Goal: Information Seeking & Learning: Learn about a topic

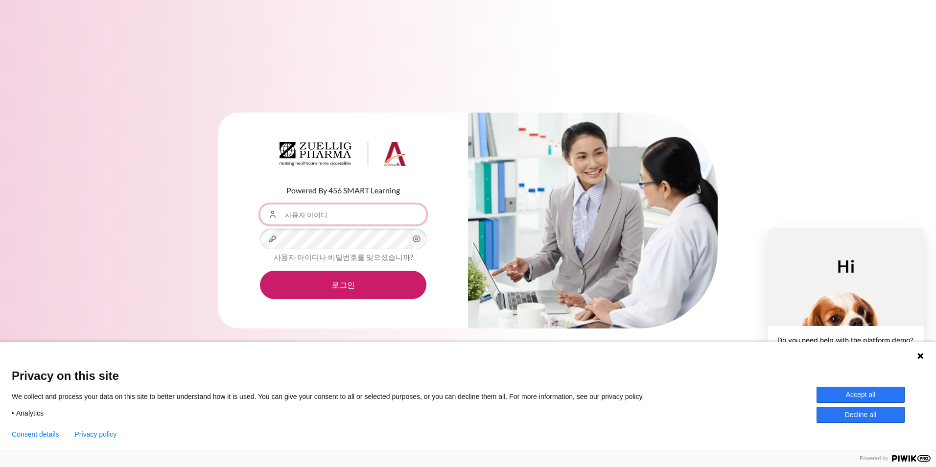
click at [301, 217] on input "사용자 아이디" at bounding box center [343, 214] width 167 height 21
click at [147, 196] on div "Powered By 456 SMART Learning 사용자 아이디 비밀번호 사용자 아이디나 비밀번호를 잊으셨습니까? 로그인" at bounding box center [468, 227] width 936 height 258
click at [175, 176] on div "Powered By 456 SMART Learning 사용자 아이디 비밀번호 사용자 아이디나 비밀번호를 잊으셨습니까? 로그인" at bounding box center [468, 227] width 936 height 258
click at [306, 214] on input "사용자 아이디" at bounding box center [343, 214] width 167 height 21
paste input "SHSon10@ndrug.net"
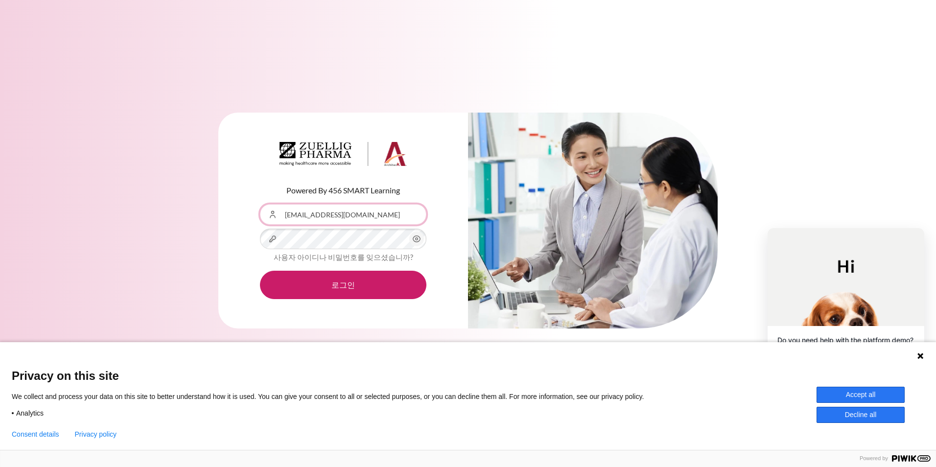
type input "SHSon10@ndrug.net"
click at [553, 62] on div "Powered By 456 SMART Learning 사용자 아이디 SHSon10@ndrug.net 비밀번호 사용자 아이디나 비밀번호를 잊으셨…" at bounding box center [468, 233] width 936 height 467
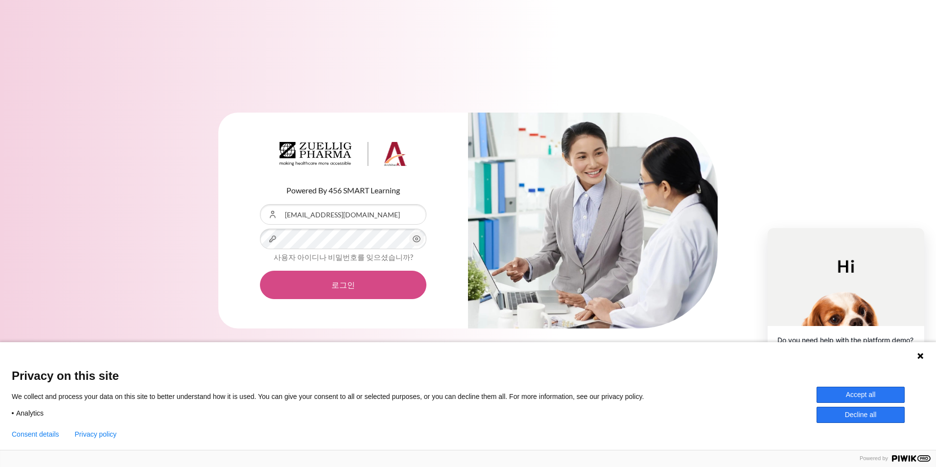
click at [345, 280] on button "로그인" at bounding box center [343, 285] width 167 height 28
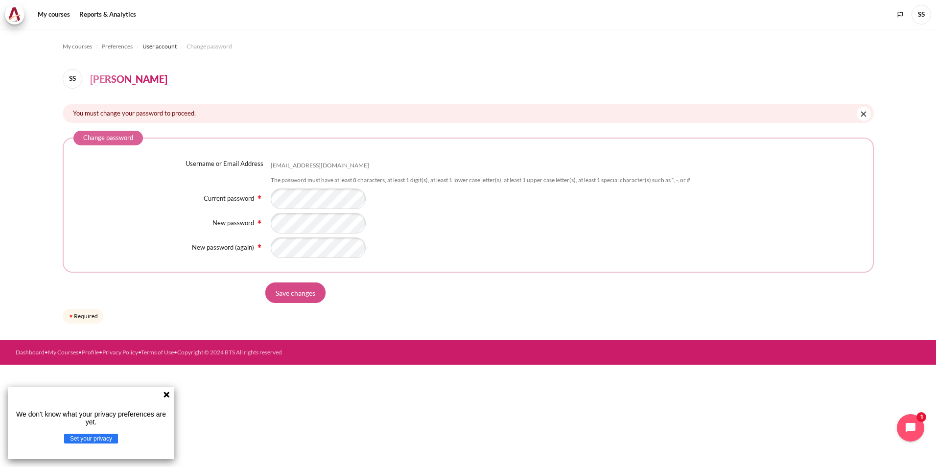
click at [306, 291] on input "Save changes" at bounding box center [295, 293] width 60 height 21
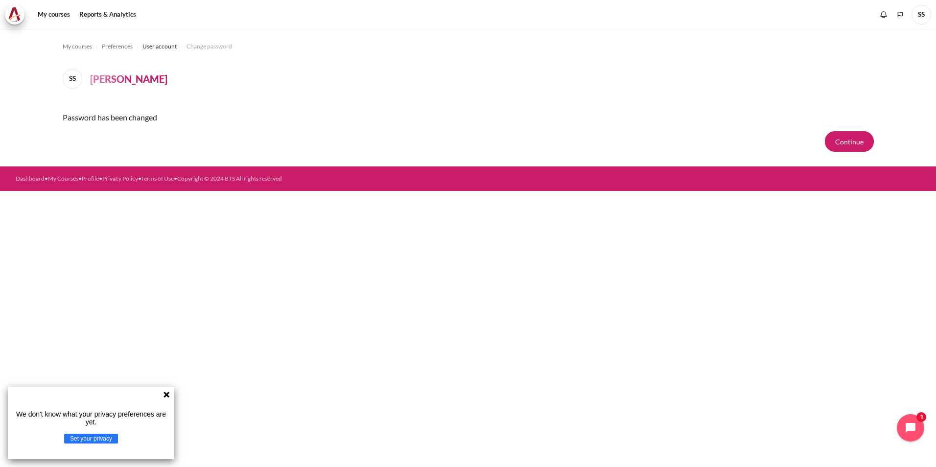
drag, startPoint x: 166, startPoint y: 396, endPoint x: 173, endPoint y: 388, distance: 10.0
click at [166, 396] on icon at bounding box center [167, 395] width 6 height 6
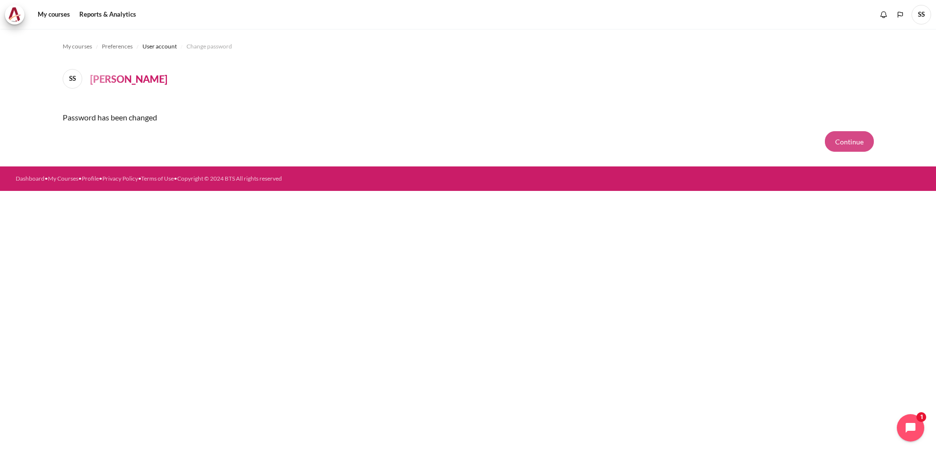
click at [855, 141] on button "Continue" at bounding box center [849, 141] width 49 height 21
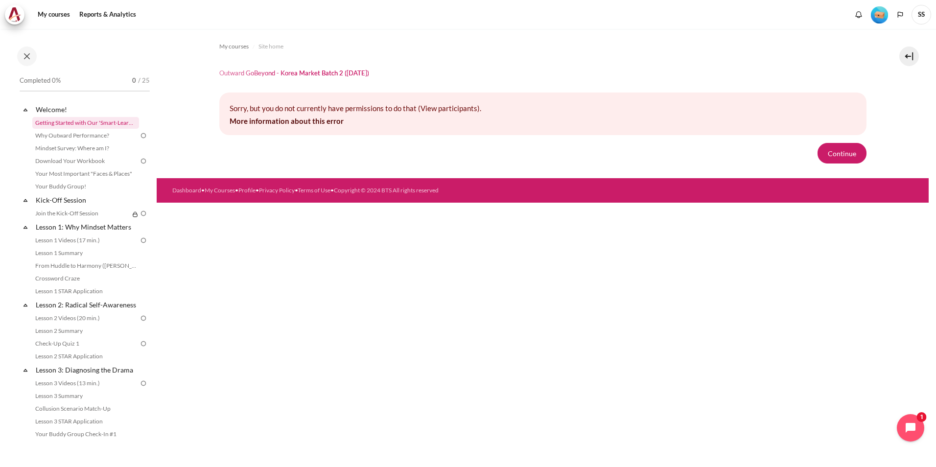
click at [86, 124] on link "Getting Started with Our 'Smart-Learning' Platform" at bounding box center [85, 123] width 107 height 12
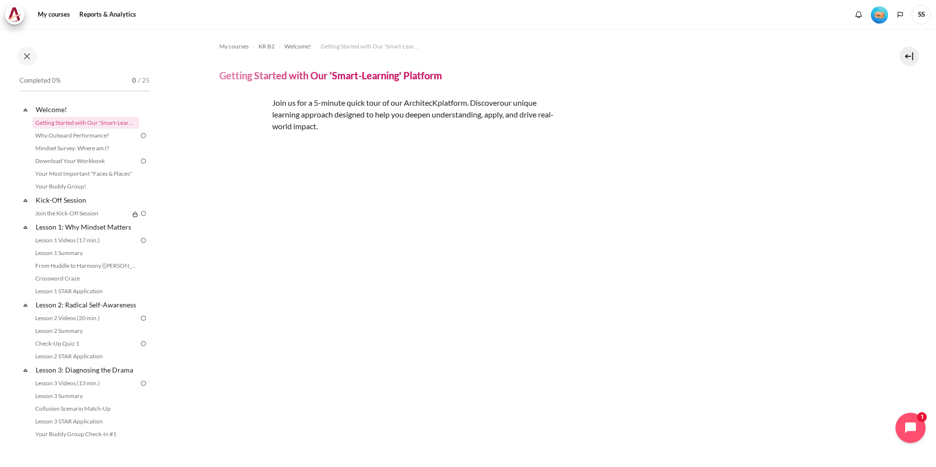
click at [911, 425] on icon "Open chat widget" at bounding box center [916, 428] width 15 height 15
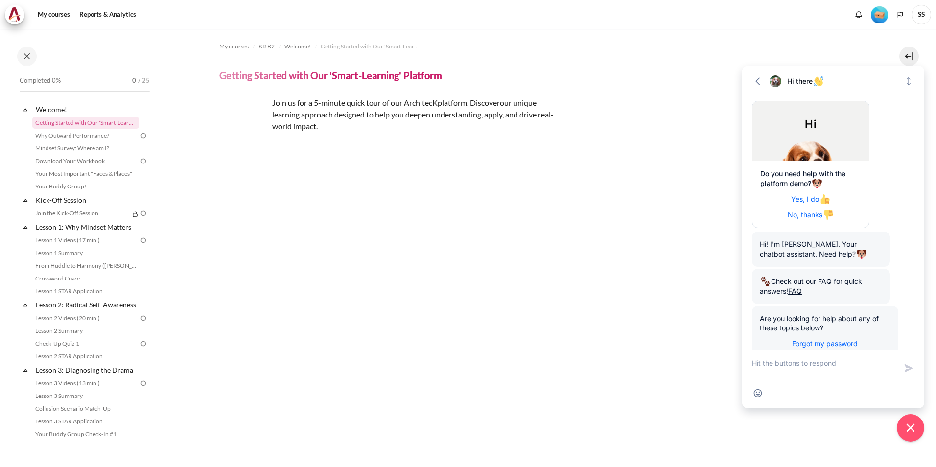
scroll to position [46, 0]
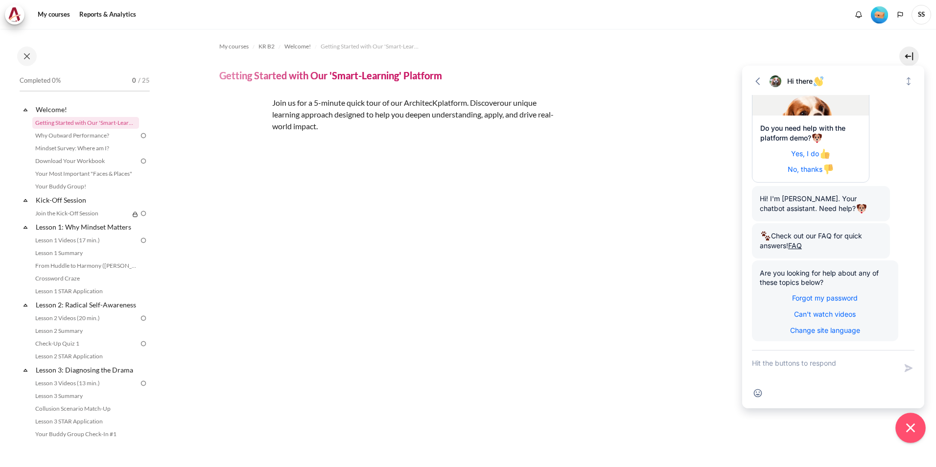
click at [910, 425] on icon "Close chat widget" at bounding box center [911, 428] width 15 height 15
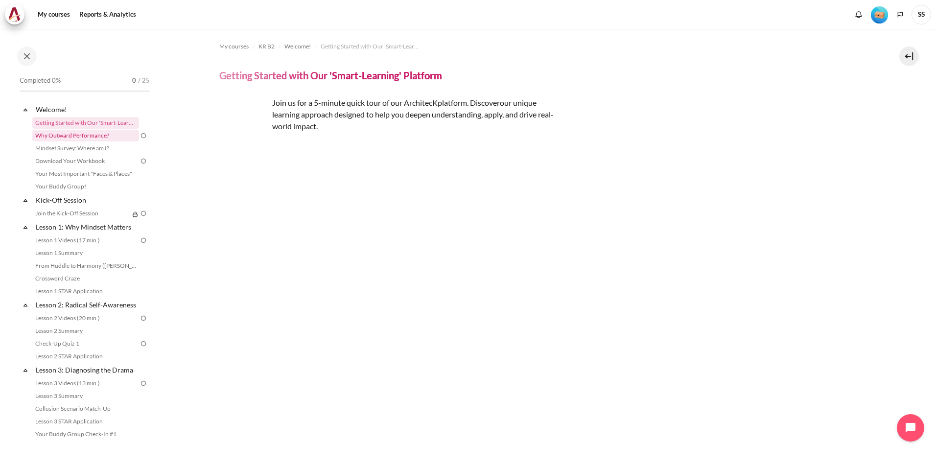
click at [81, 137] on link "Why Outward Performance?" at bounding box center [85, 136] width 107 height 12
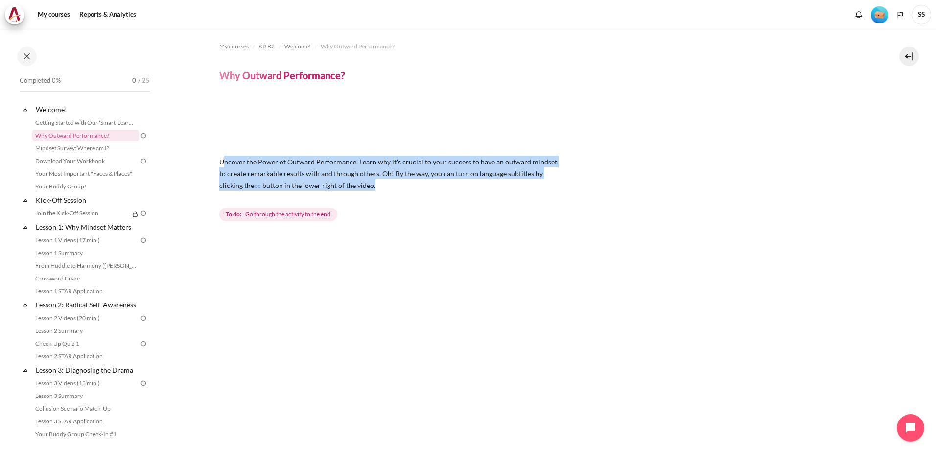
drag, startPoint x: 222, startPoint y: 162, endPoint x: 376, endPoint y: 190, distance: 156.8
click at [376, 190] on p "Uncover the Power of Outward Performance. Learn why it's crucial to your succes…" at bounding box center [390, 173] width 343 height 35
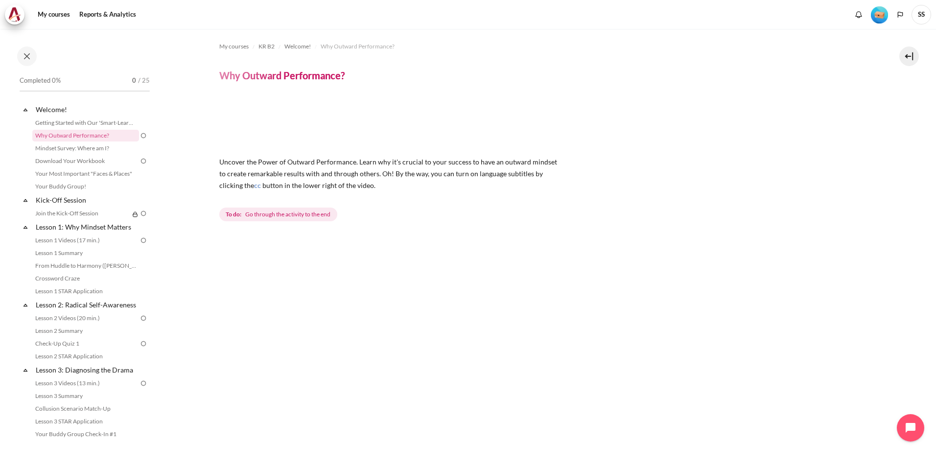
drag, startPoint x: 376, startPoint y: 190, endPoint x: 353, endPoint y: 263, distance: 77.1
click at [384, 255] on div "Next" at bounding box center [542, 466] width 647 height 456
click at [256, 271] on div "Next" at bounding box center [542, 466] width 647 height 456
click at [88, 150] on link "Mindset Survey: Where am I?" at bounding box center [85, 149] width 107 height 12
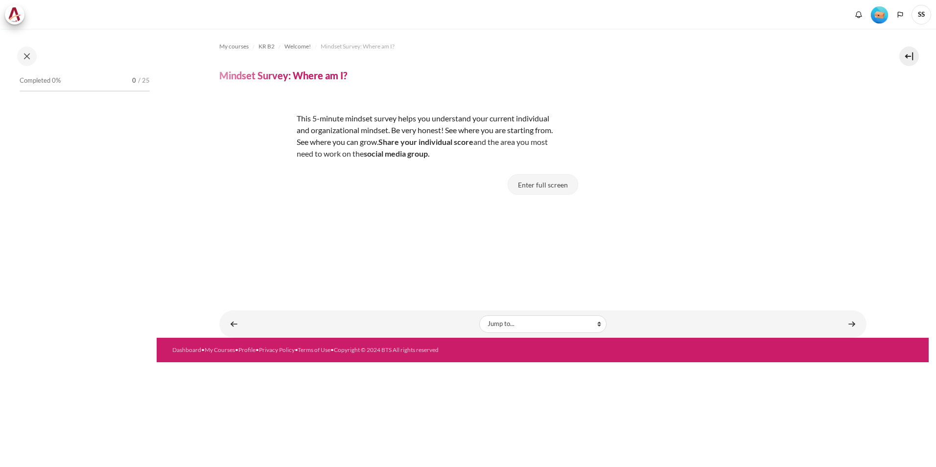
click at [542, 184] on button "Enter full screen" at bounding box center [543, 184] width 71 height 21
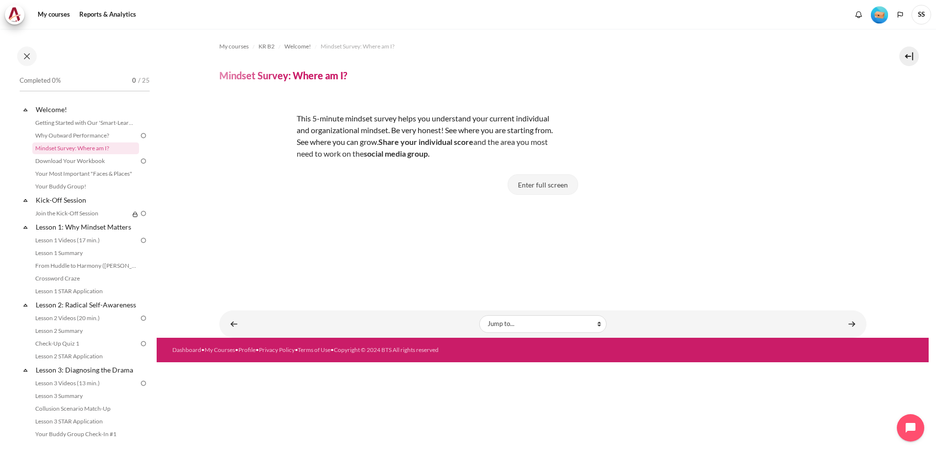
click at [541, 186] on button "Enter full screen" at bounding box center [543, 184] width 71 height 21
click at [546, 185] on button "Enter full screen" at bounding box center [543, 184] width 71 height 21
click at [554, 185] on button "Enter full screen" at bounding box center [543, 184] width 71 height 21
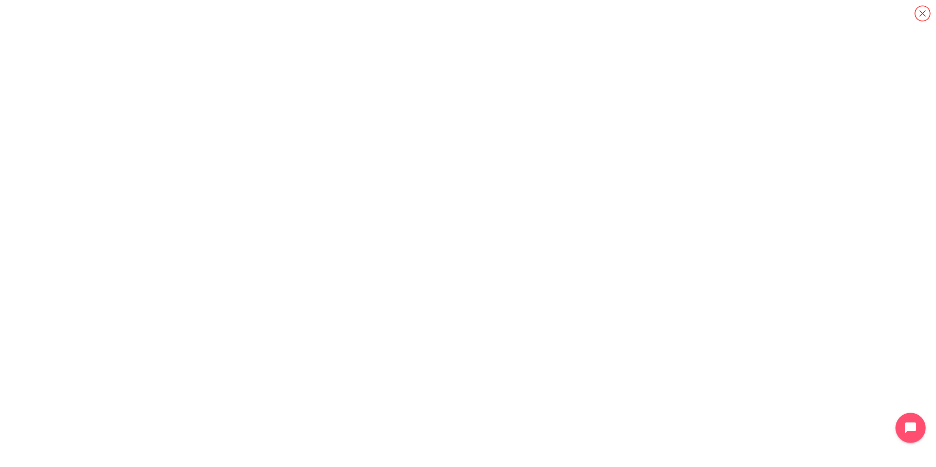
click at [909, 429] on icon "Open chat widget" at bounding box center [916, 428] width 15 height 15
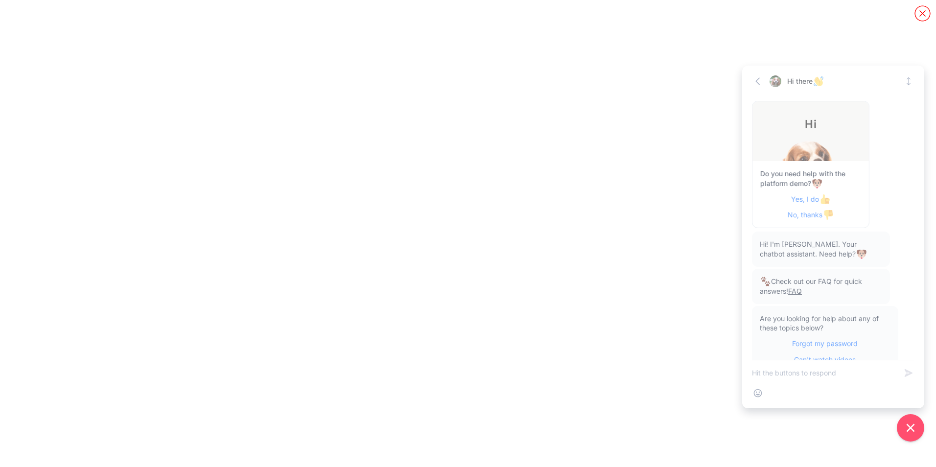
scroll to position [36, 0]
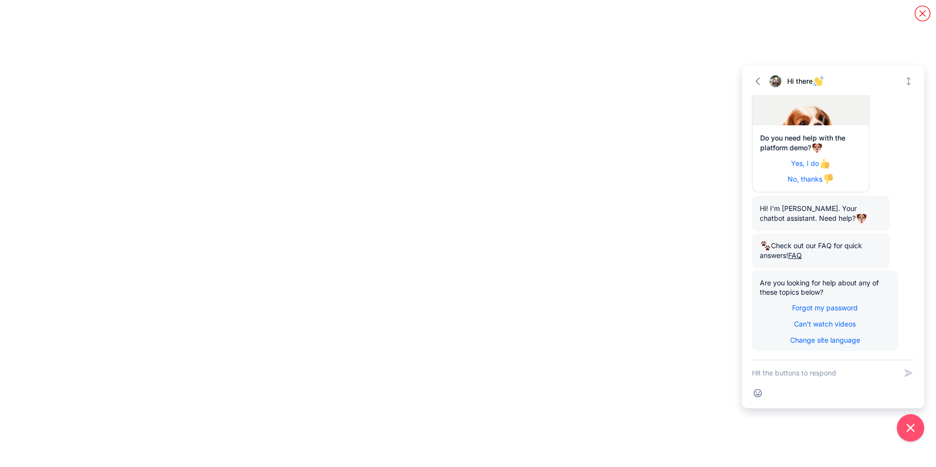
click at [922, 14] on icon "Content" at bounding box center [922, 13] width 17 height 17
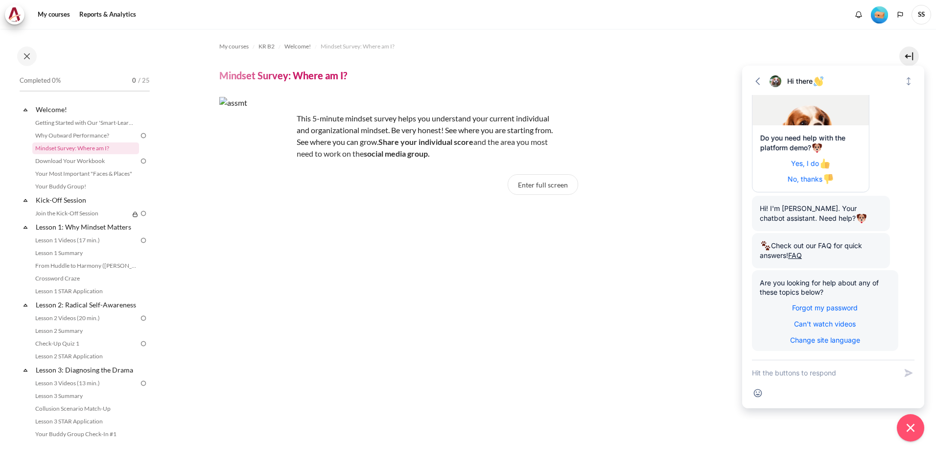
click at [217, 241] on section "My courses KR B2 Welcome! Mindset Survey: Where am I? Mindset Survey: Where am …" at bounding box center [543, 359] width 772 height 661
click at [89, 162] on link "Download Your Workbook" at bounding box center [85, 161] width 107 height 12
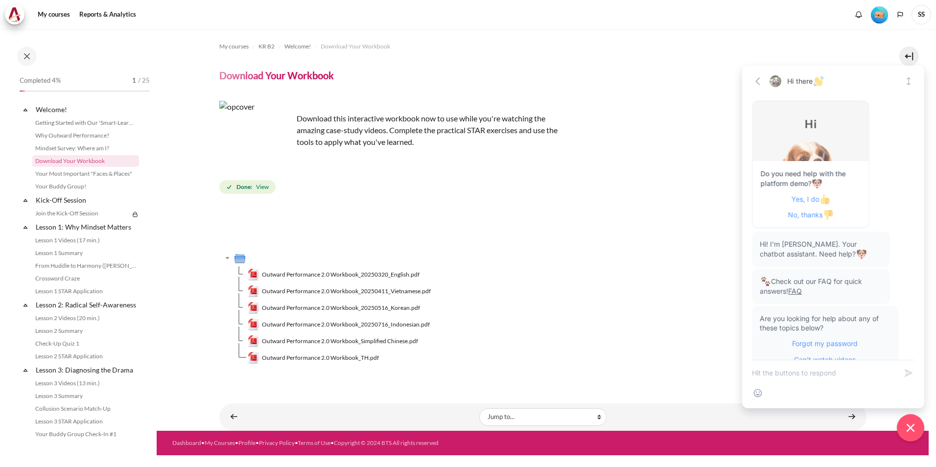
scroll to position [36, 0]
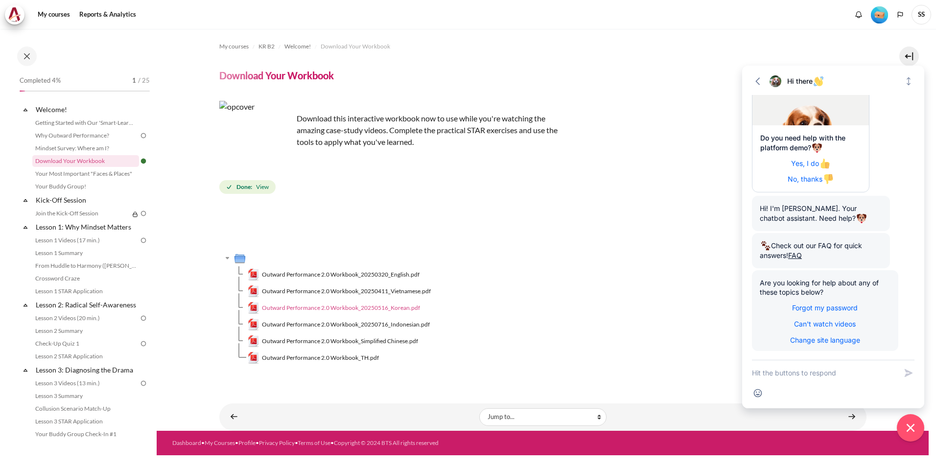
click at [326, 309] on span "Outward Performance 2.0 Workbook_20250516_Korean.pdf" at bounding box center [341, 308] width 158 height 9
click at [78, 174] on link "Your Most Important "Faces & Places"" at bounding box center [85, 174] width 107 height 12
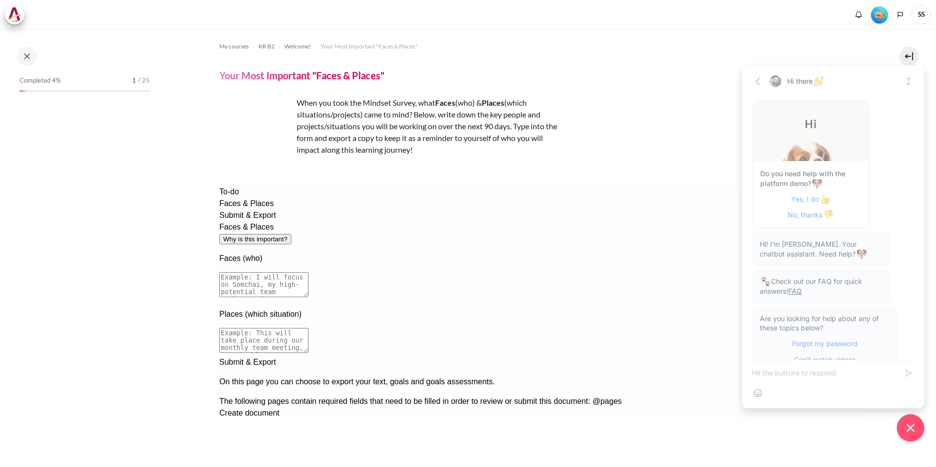
scroll to position [36, 0]
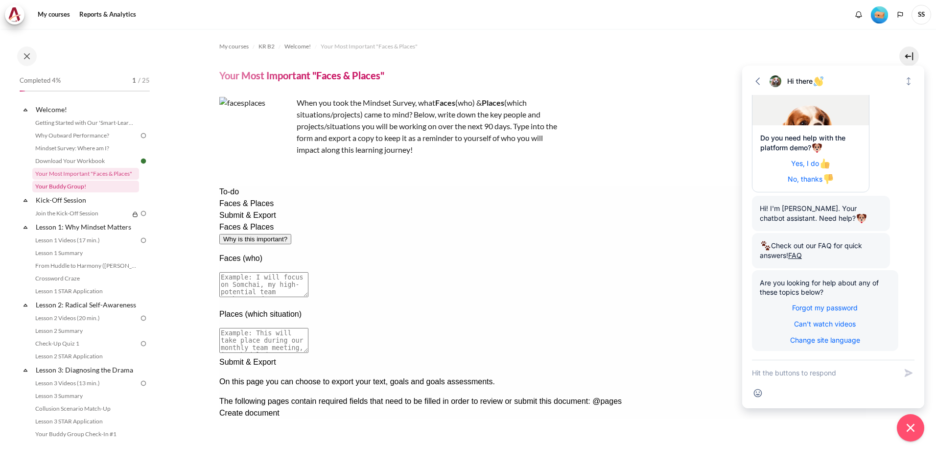
click at [73, 184] on link "Your Buddy Group!" at bounding box center [85, 187] width 107 height 12
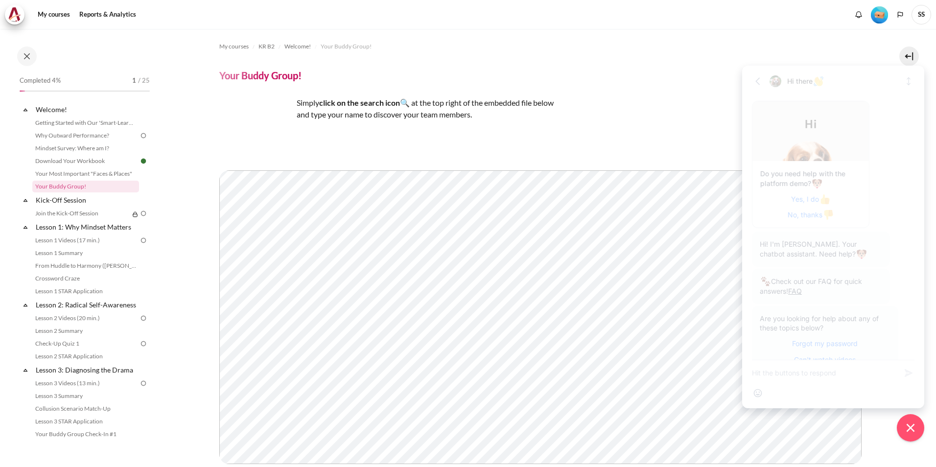
scroll to position [36, 0]
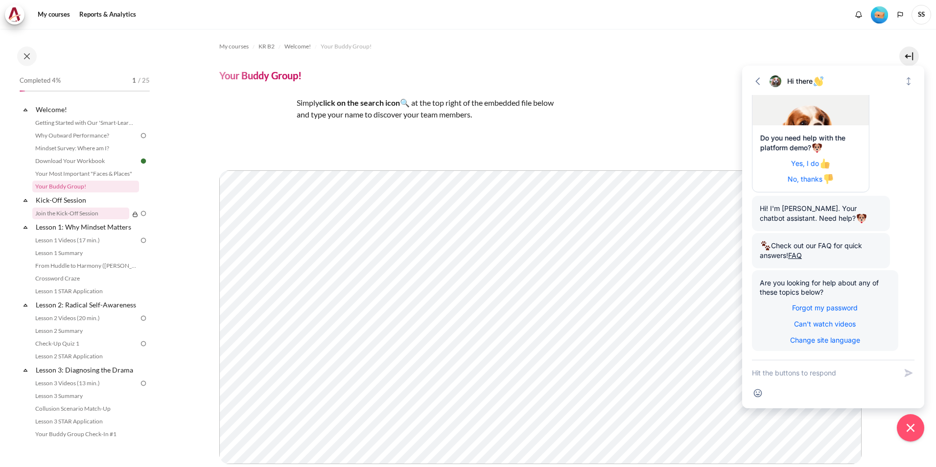
click at [74, 213] on link "Join the Kick-Off Session" at bounding box center [80, 214] width 97 height 12
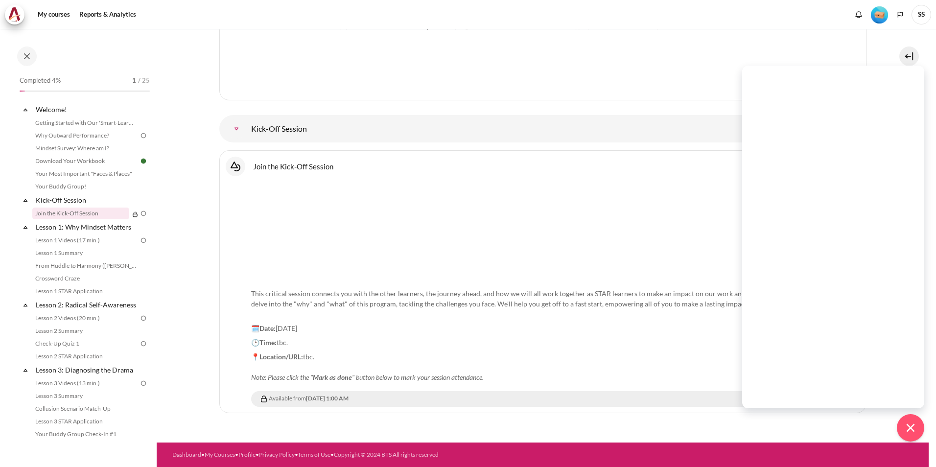
scroll to position [1032, 0]
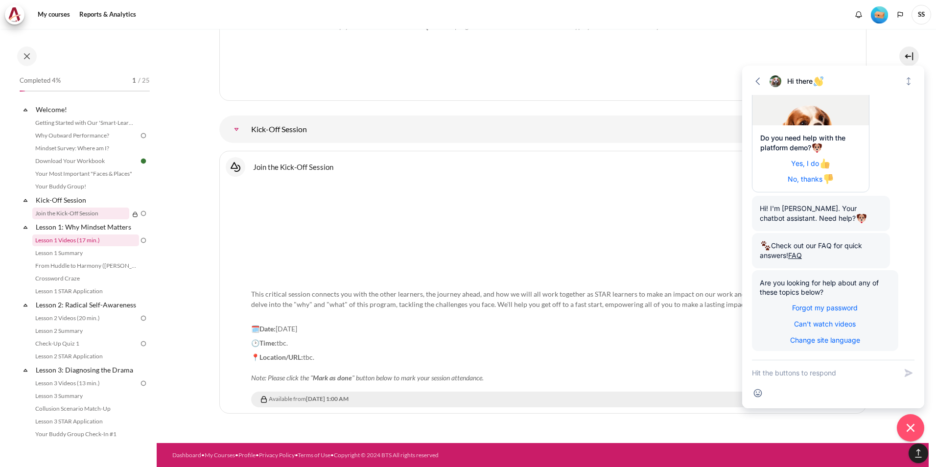
click at [79, 241] on link "Lesson 1 Videos (17 min.)" at bounding box center [85, 241] width 107 height 12
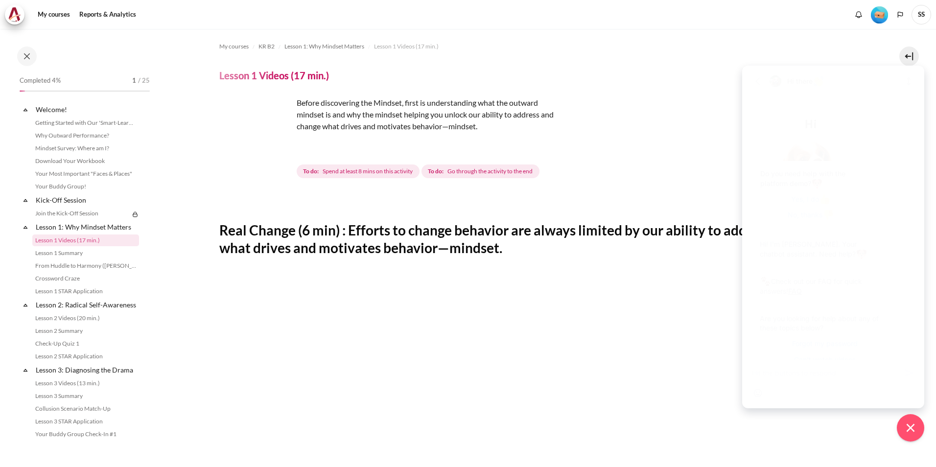
scroll to position [36, 0]
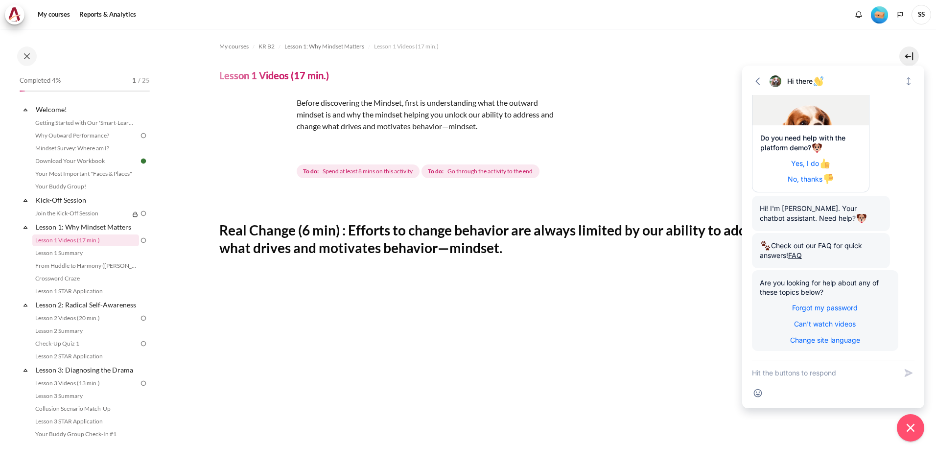
click at [278, 151] on img "Content" at bounding box center [255, 133] width 73 height 73
click at [651, 144] on div "Before discovering the Mindset, first is understanding what the outward mindset…" at bounding box center [542, 138] width 647 height 83
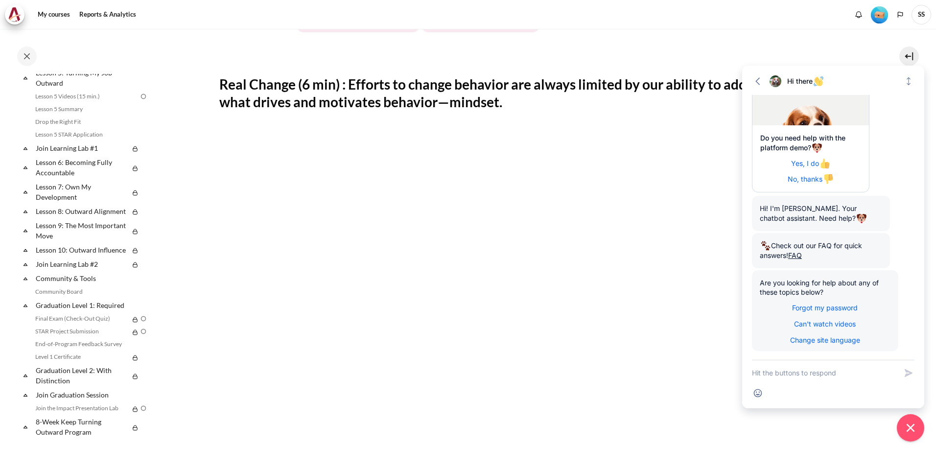
scroll to position [147, 0]
click at [909, 54] on button at bounding box center [910, 57] width 20 height 20
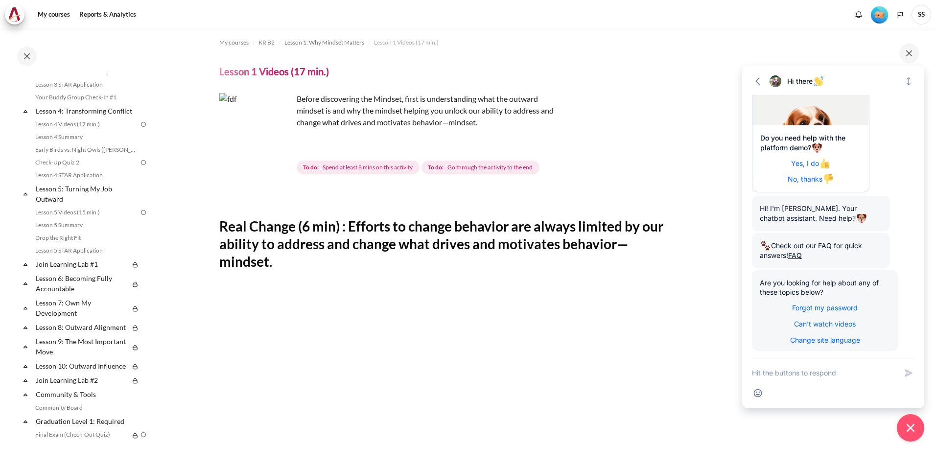
scroll to position [0, 0]
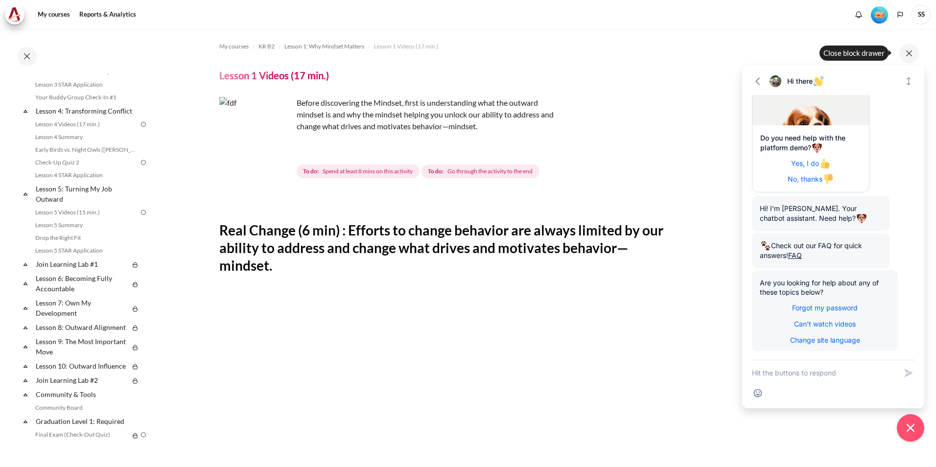
click at [651, 105] on div "Before discovering the Mindset, first is understanding what the outward mindset…" at bounding box center [443, 138] width 449 height 83
click at [597, 111] on div "Before discovering the Mindset, first is understanding what the outward mindset…" at bounding box center [443, 138] width 449 height 83
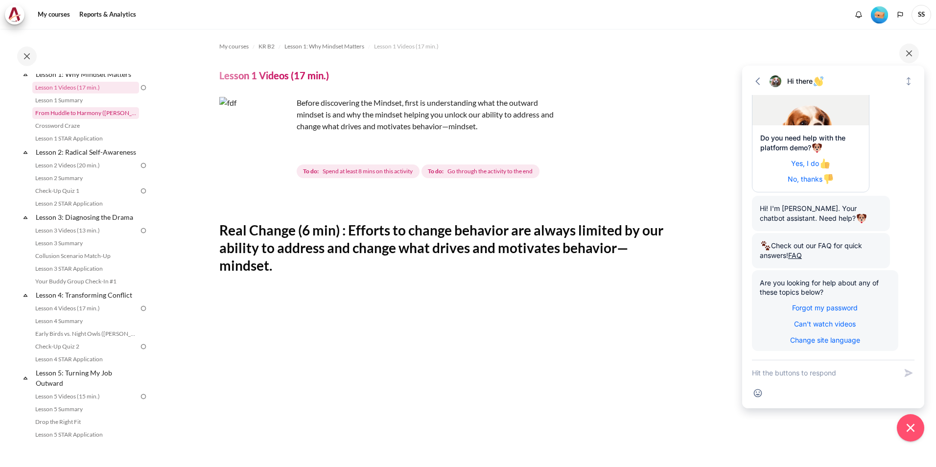
scroll to position [141, 0]
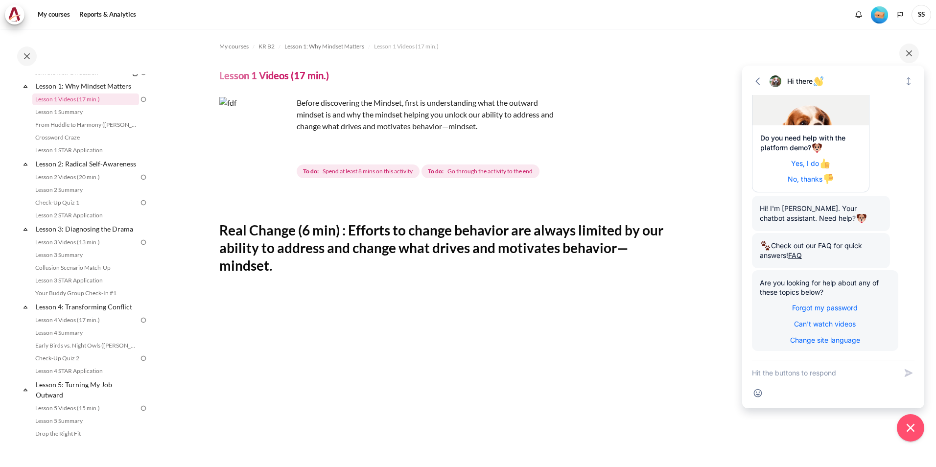
click at [97, 41] on div "Completed 4% 1 / 25 Expand Collapse Welcome! Highlighted" at bounding box center [78, 247] width 157 height 437
click at [912, 51] on button at bounding box center [910, 54] width 20 height 20
